Goal: Task Accomplishment & Management: Use online tool/utility

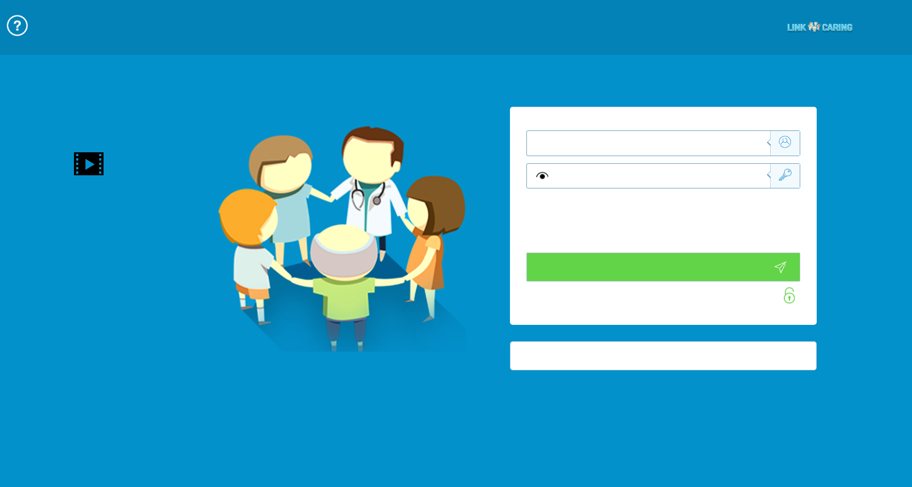
type input "התחבר עכשיו"
type input "עדיין לא? [PERSON_NAME] חשבון!"
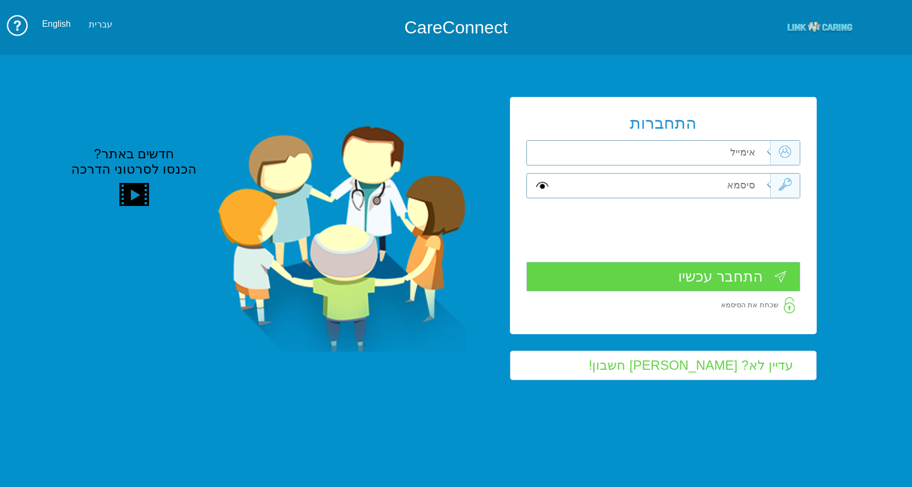
click at [712, 160] on input "text" at bounding box center [662, 153] width 216 height 24
type input "ל"
type input "[DOMAIN_NAME][EMAIL_ADDRESS][DOMAIN_NAME]"
type input "w"
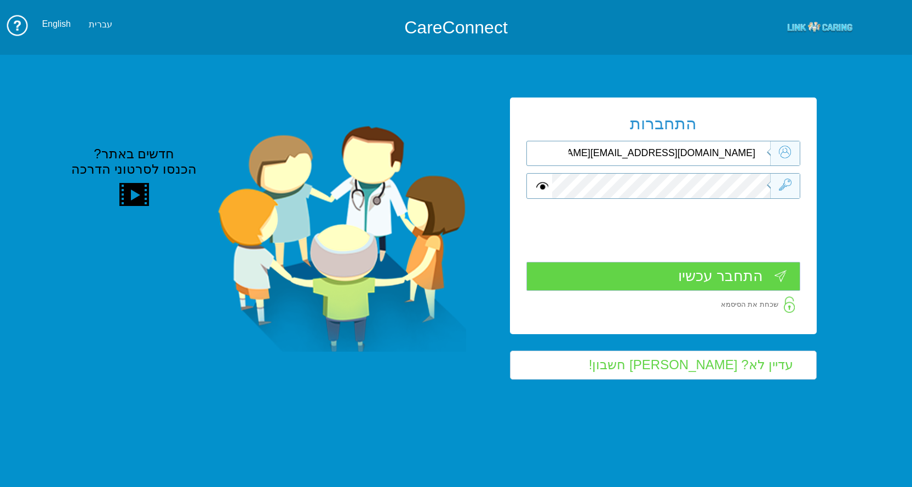
click at [732, 281] on input "התחבר עכשיו" at bounding box center [663, 276] width 274 height 29
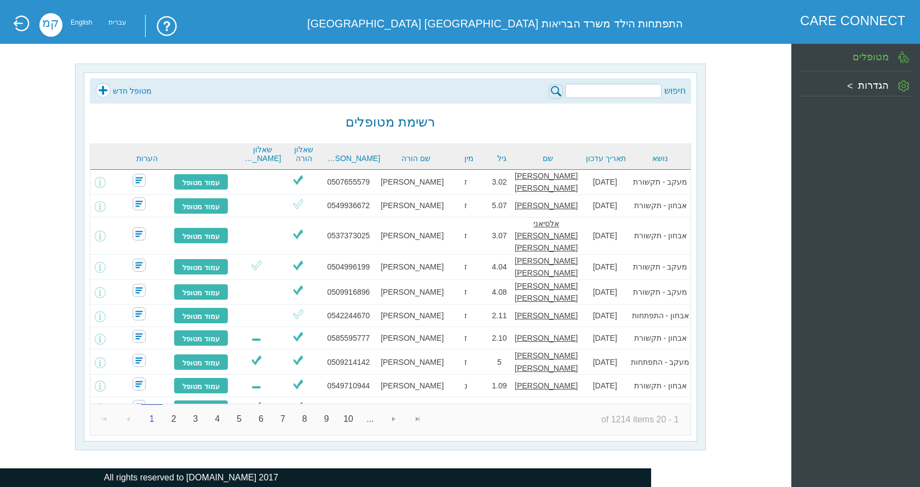
click at [640, 87] on input "search" at bounding box center [613, 91] width 96 height 14
type input "r"
type input "ריף"
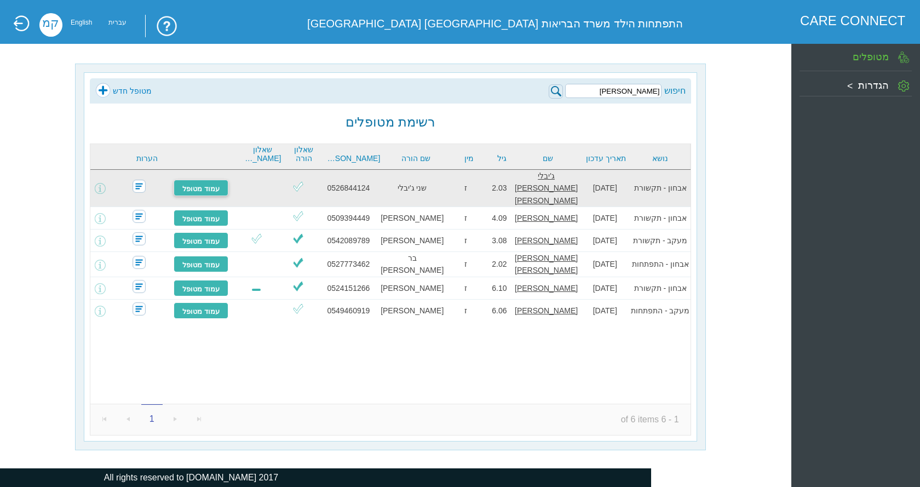
click at [205, 180] on link "עמוד מטופל" at bounding box center [201, 188] width 55 height 16
click at [228, 184] on link "עמוד מטופל" at bounding box center [201, 188] width 55 height 16
